Goal: Transaction & Acquisition: Purchase product/service

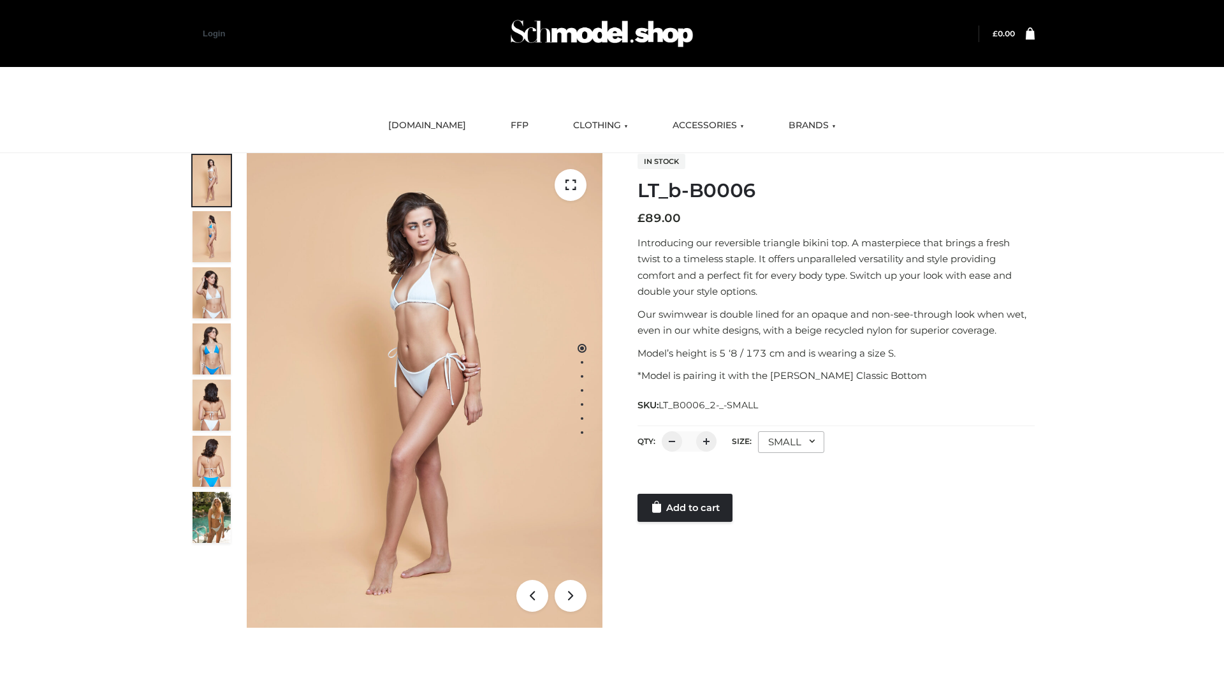
click at [686, 508] on link "Add to cart" at bounding box center [685, 508] width 95 height 28
